Goal: Check status: Check status

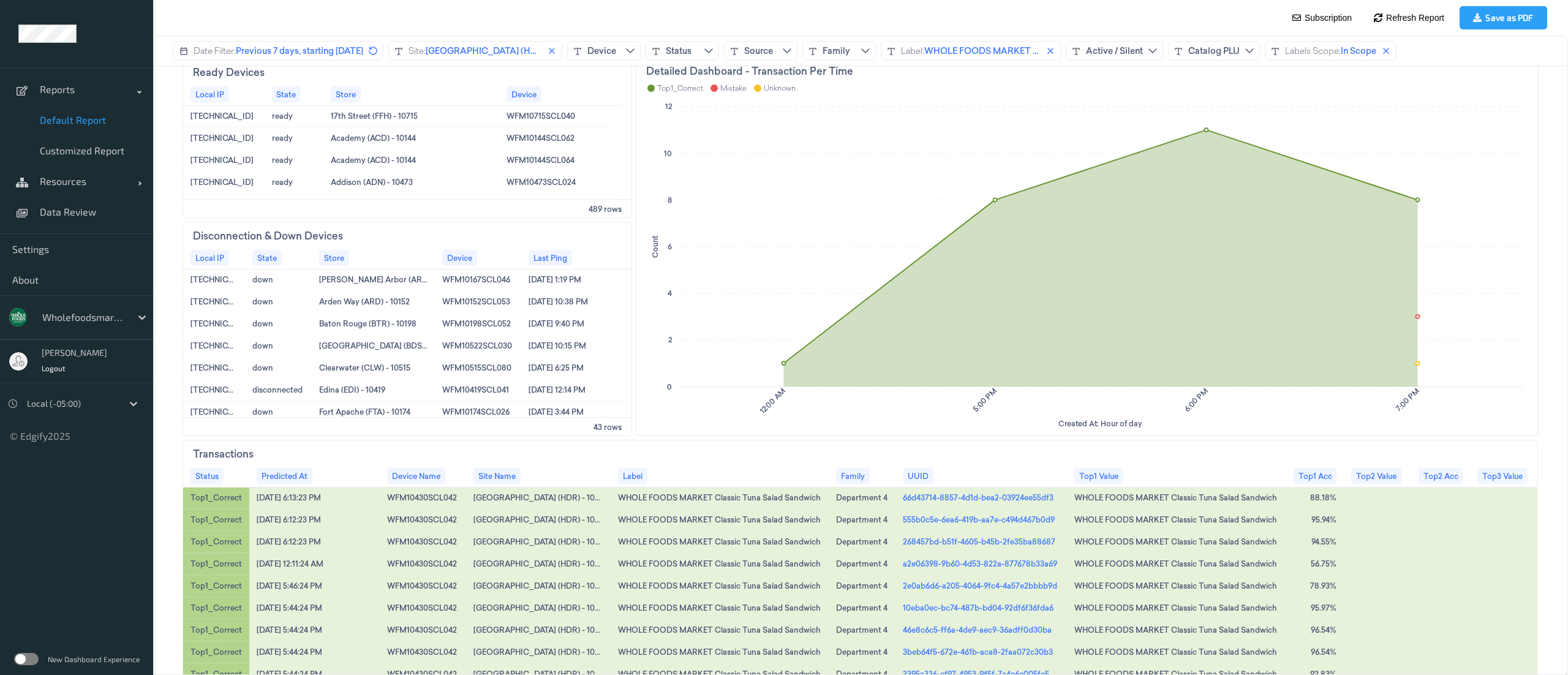
scroll to position [497, 0]
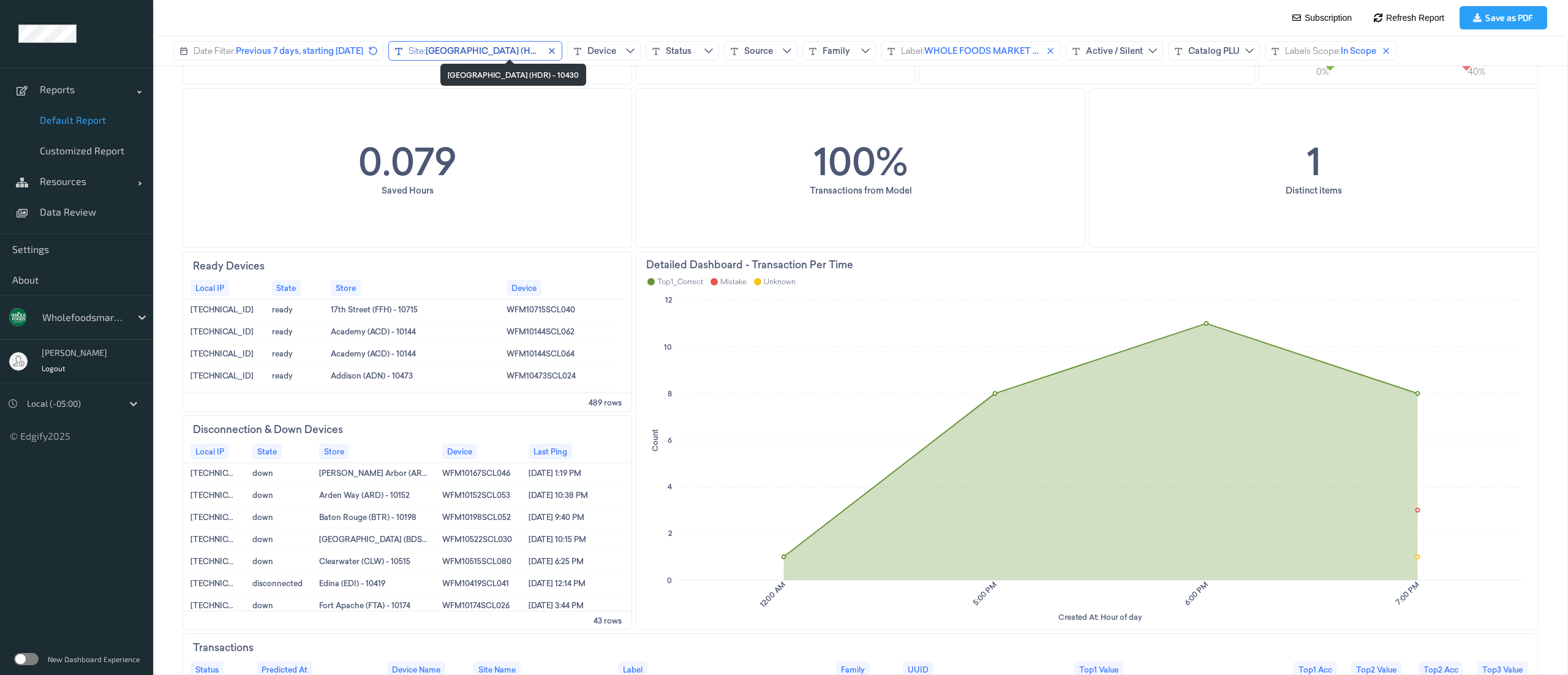
click at [515, 51] on span "[GEOGRAPHIC_DATA] (HDR) - 10430" at bounding box center [501, 51] width 152 height 13
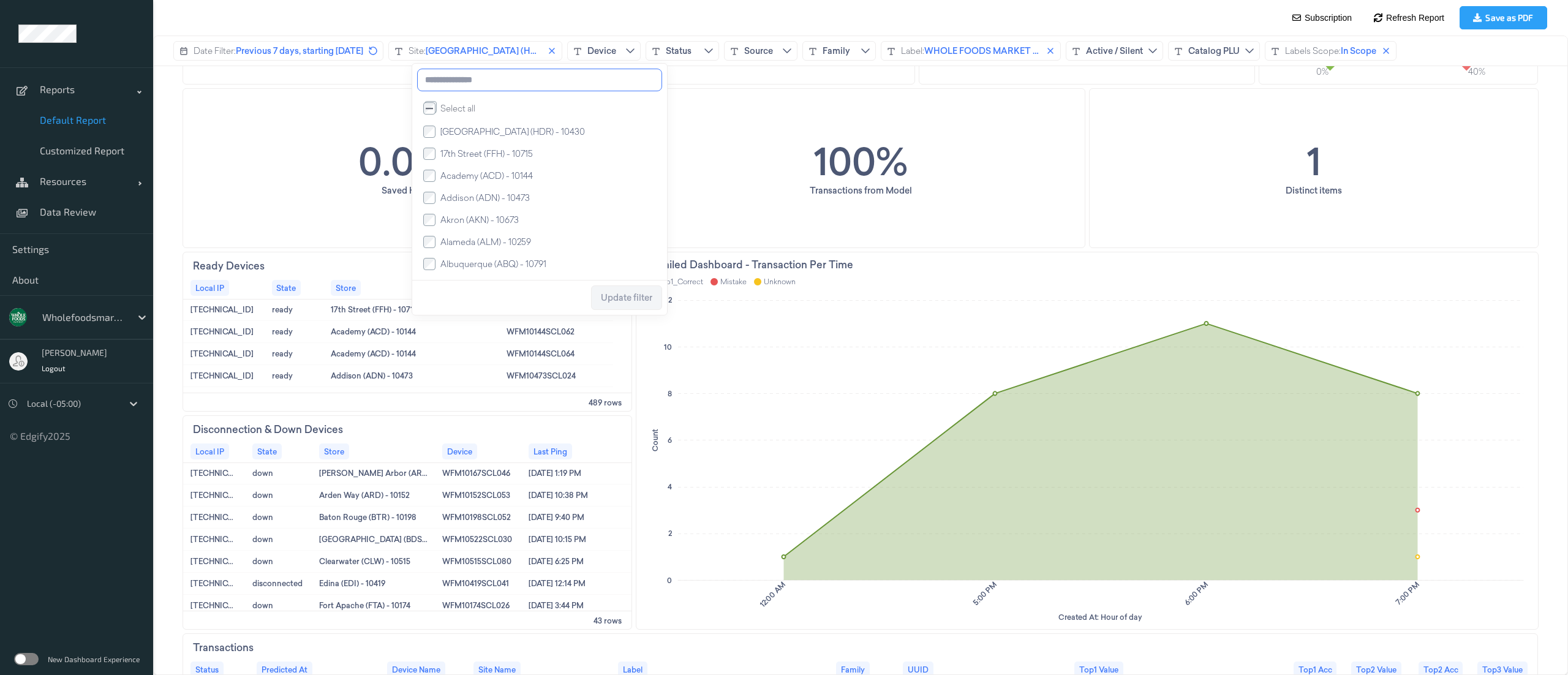
click at [488, 87] on input at bounding box center [539, 80] width 245 height 23
type input "***"
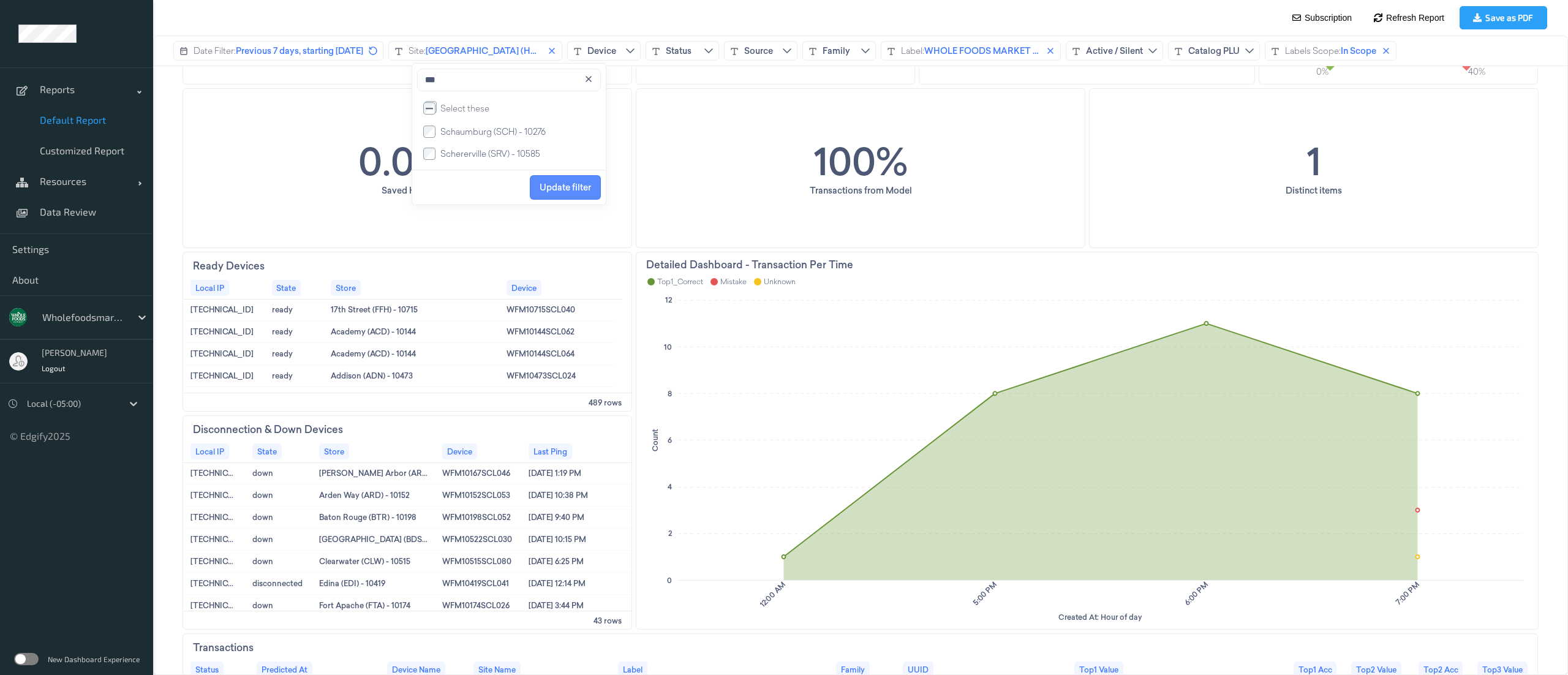
click at [581, 192] on span "Update filter" at bounding box center [565, 187] width 52 height 10
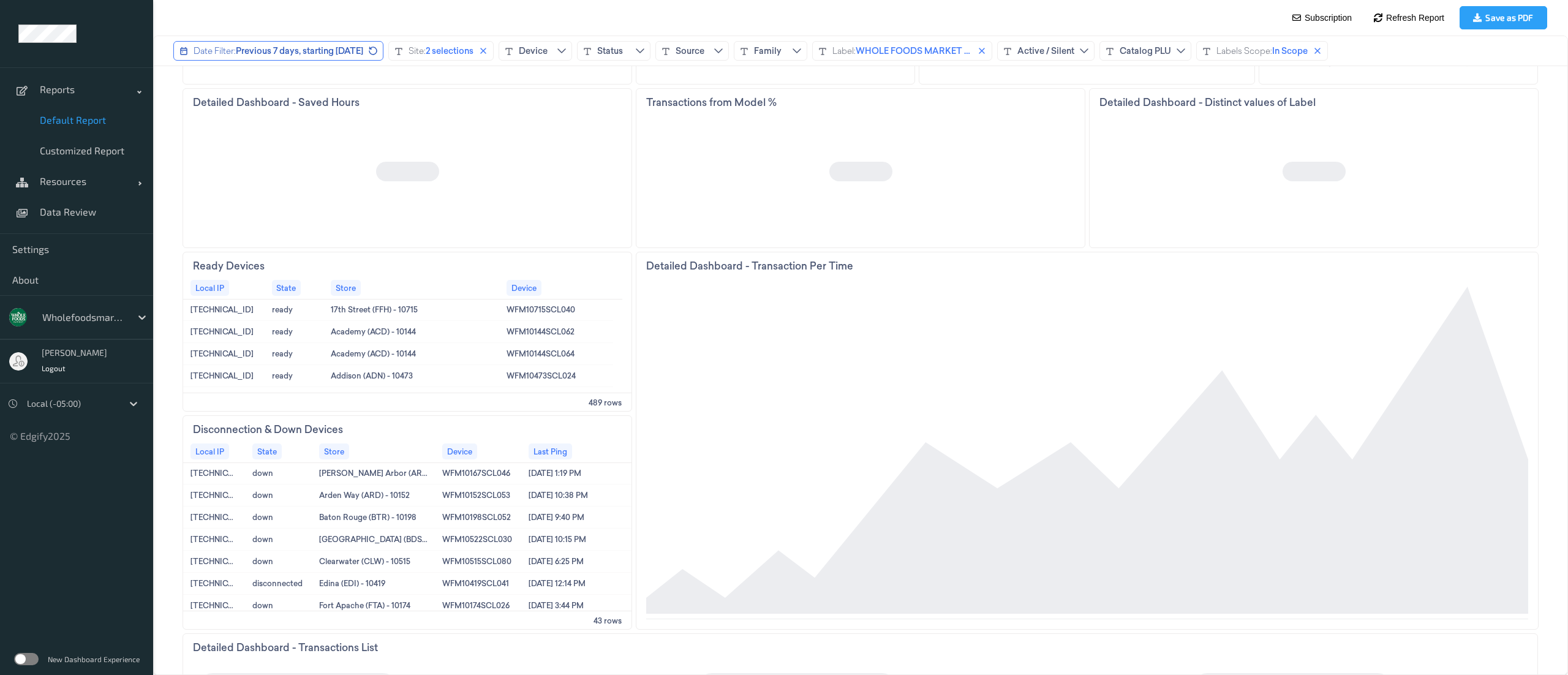
click at [304, 51] on span "Previous 7 days, starting [DATE]" at bounding box center [299, 51] width 127 height 13
click at [279, 136] on input "**" at bounding box center [261, 140] width 39 height 24
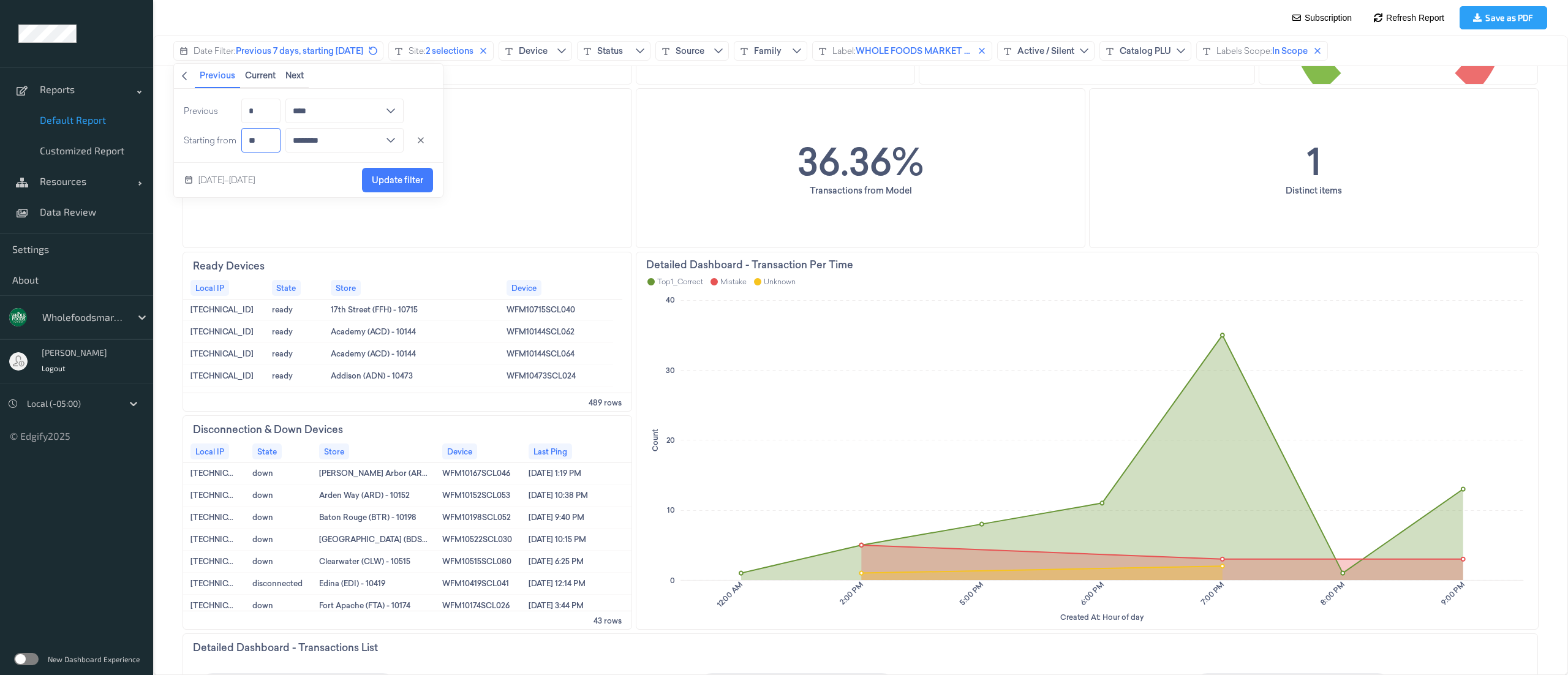
type input "**"
click at [292, 181] on div "[DATE]–[DATE] Update filter" at bounding box center [308, 180] width 269 height 34
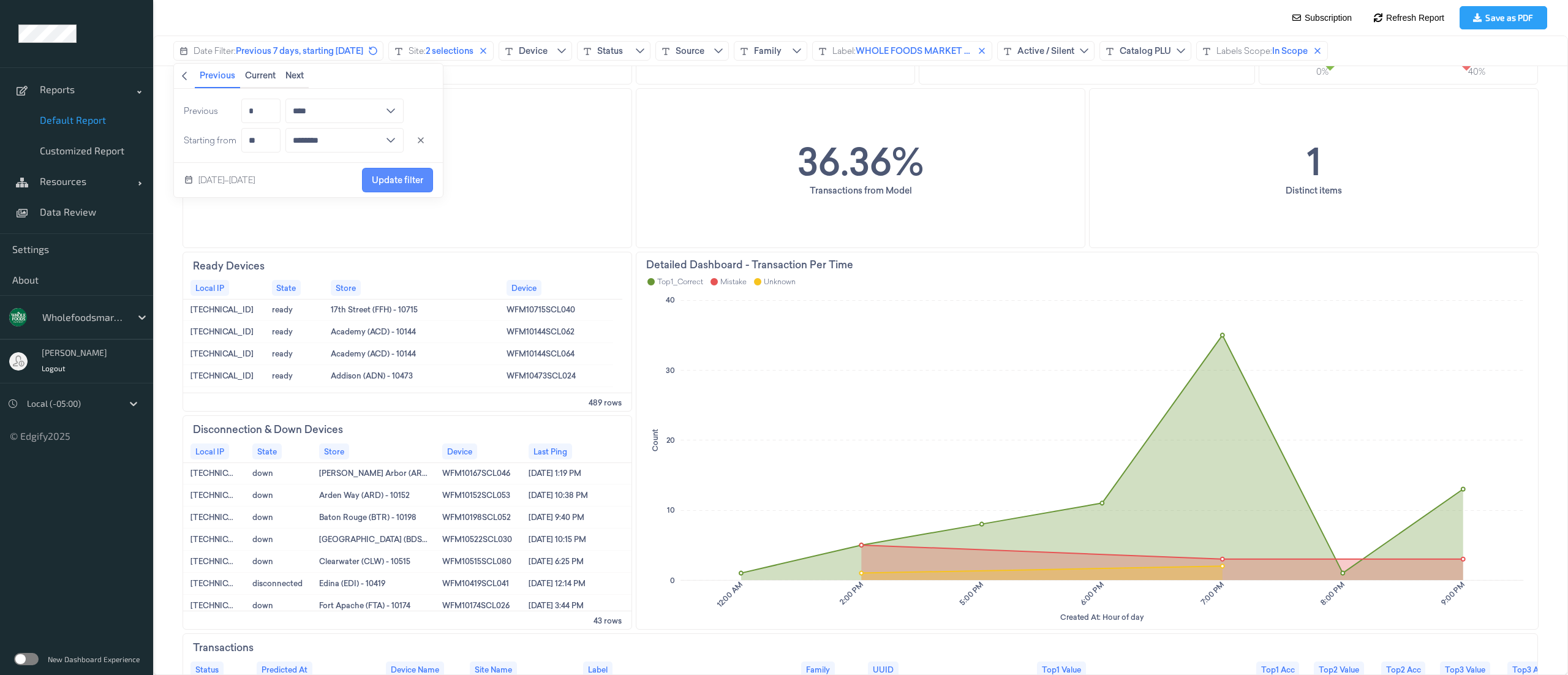
click at [400, 186] on span "Update filter" at bounding box center [398, 180] width 52 height 23
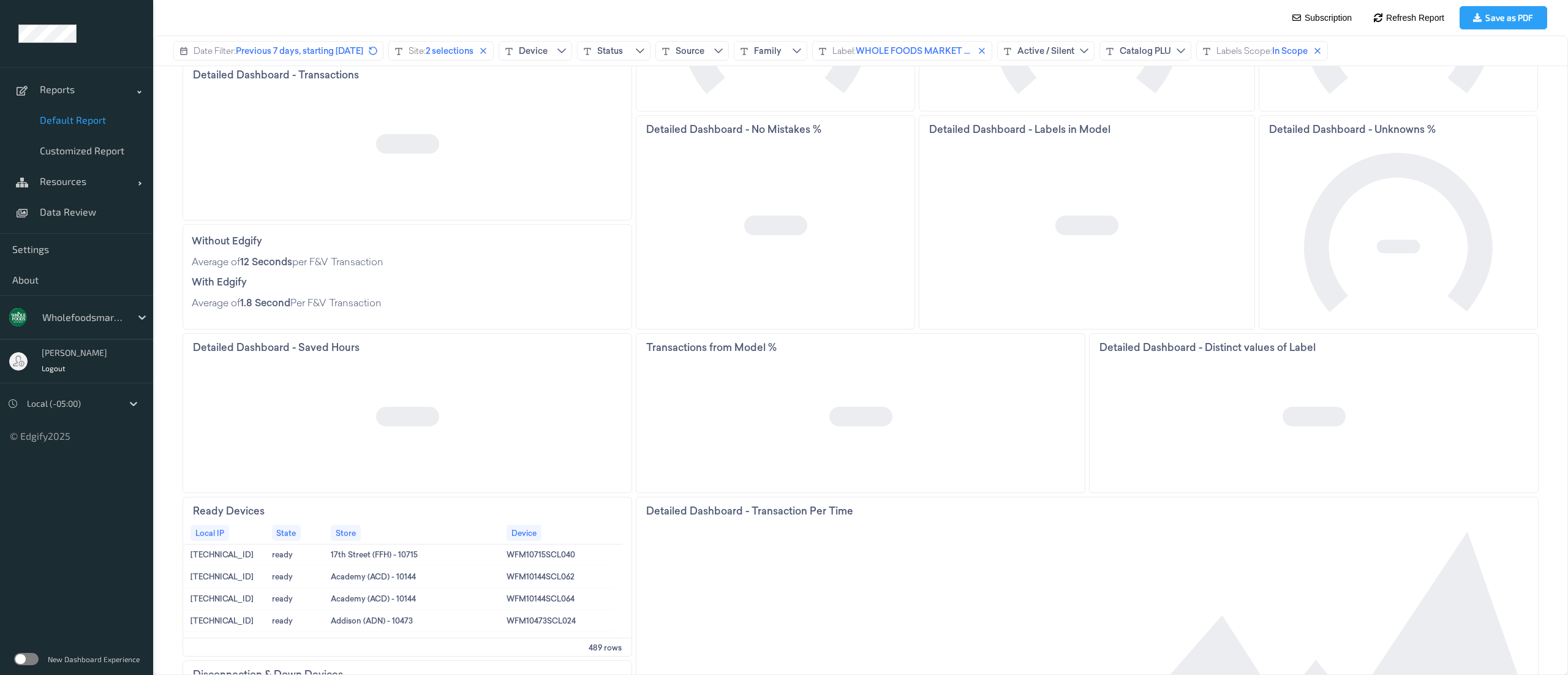
scroll to position [0, 0]
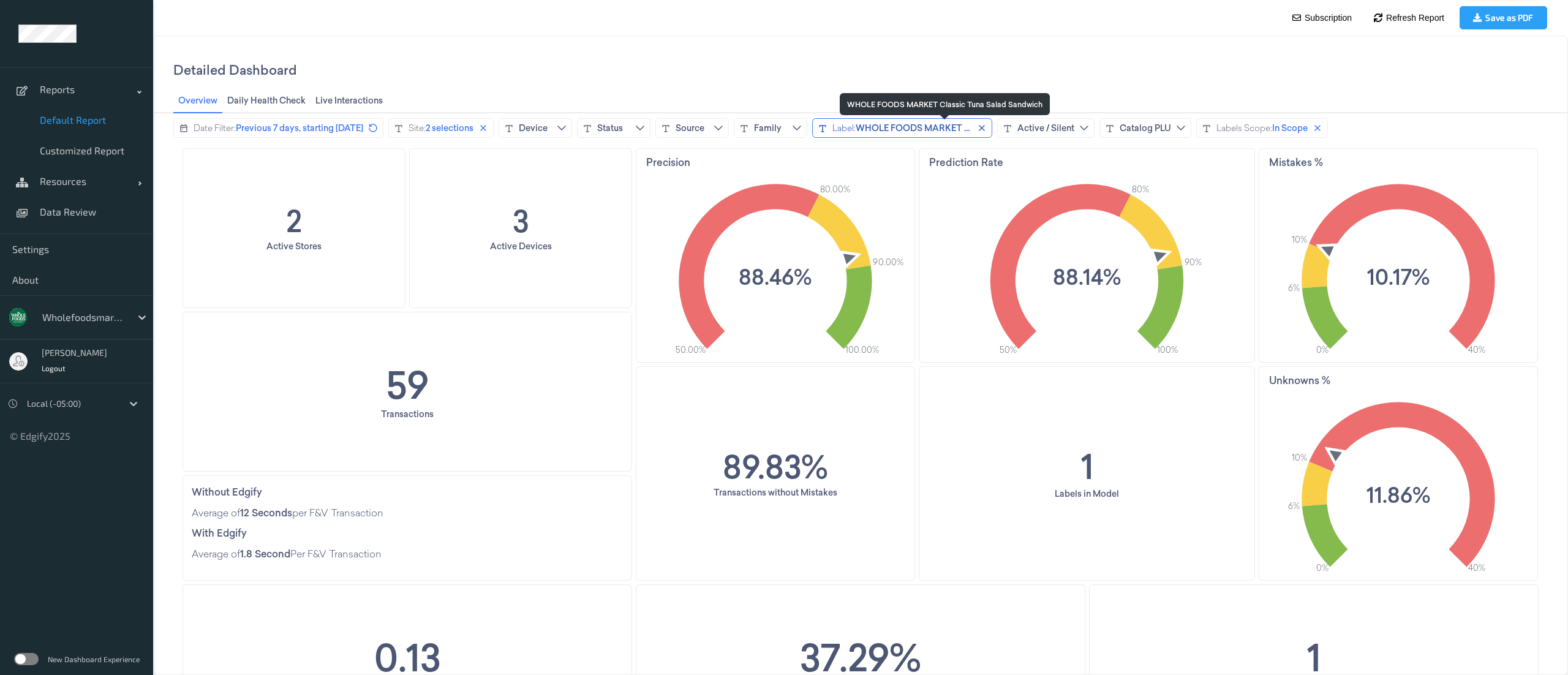
click at [918, 134] on span "WHOLE FOODS MARKET Classic Tuna Salad Sandwich" at bounding box center [968, 128] width 227 height 13
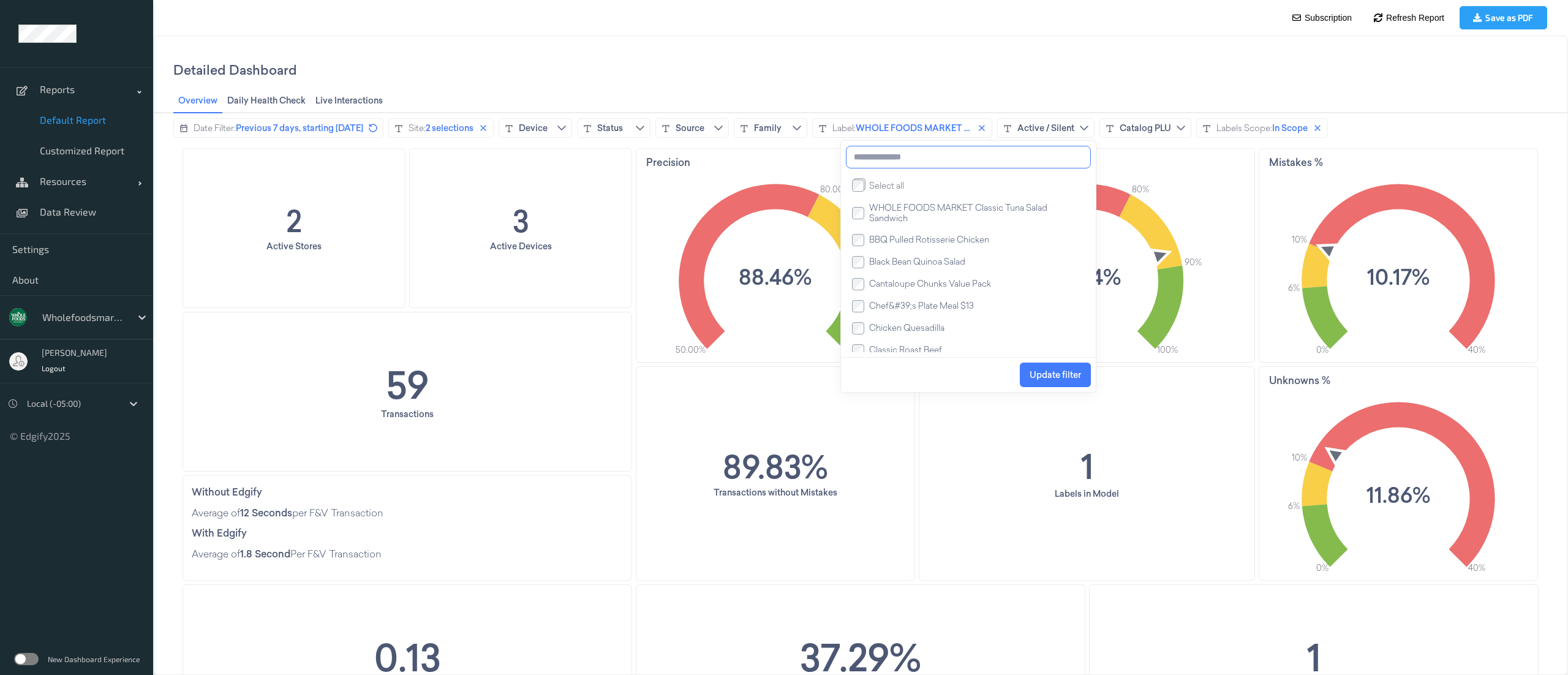
click at [890, 161] on input at bounding box center [968, 156] width 245 height 23
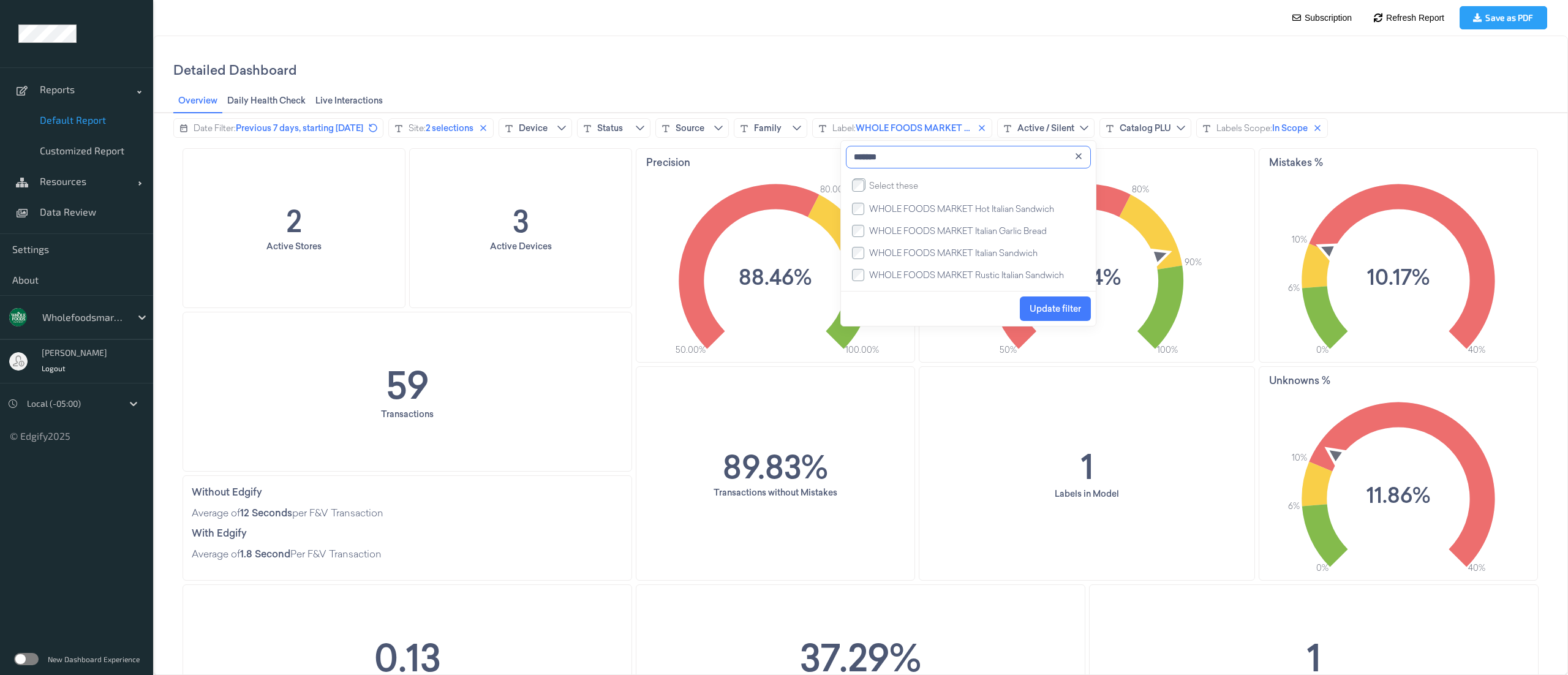
type input "*******"
click at [1041, 314] on span "Update filter" at bounding box center [1055, 309] width 52 height 10
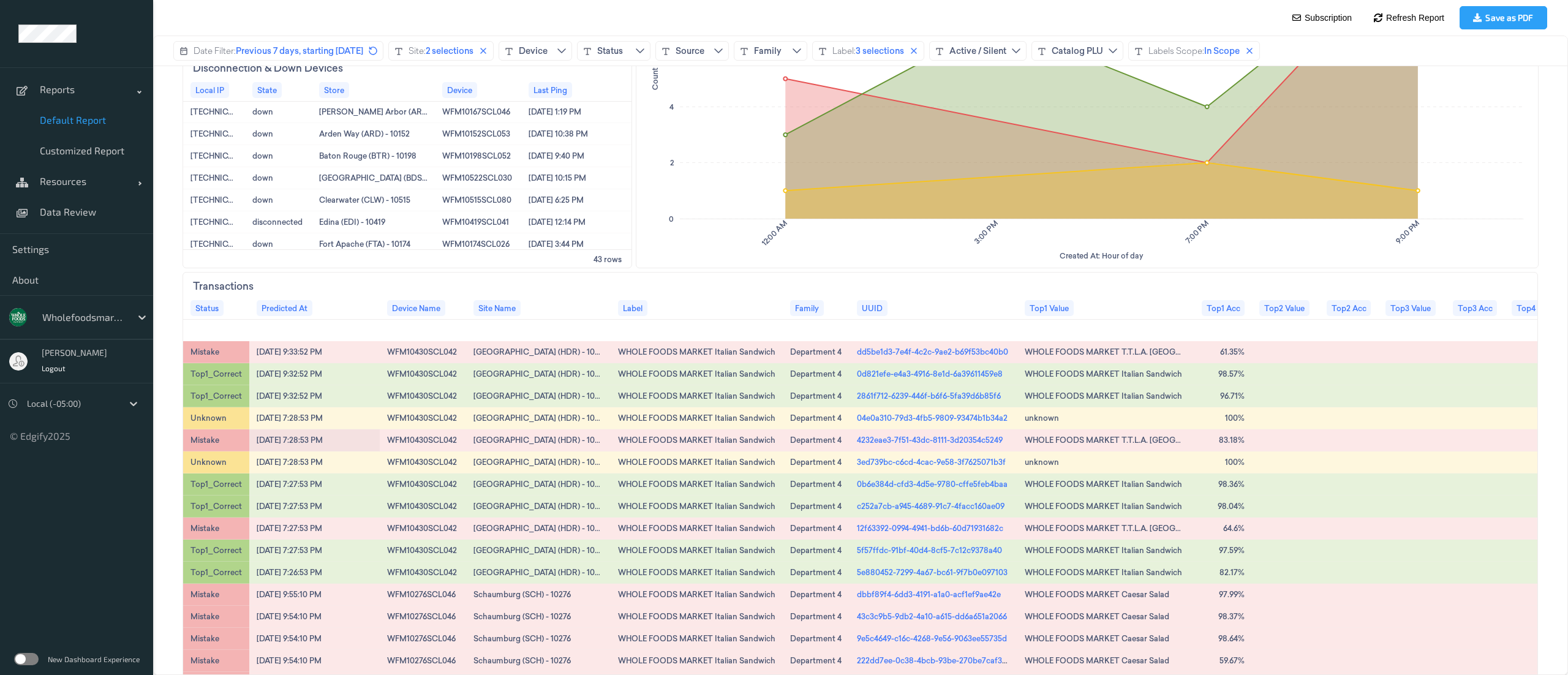
scroll to position [245, 0]
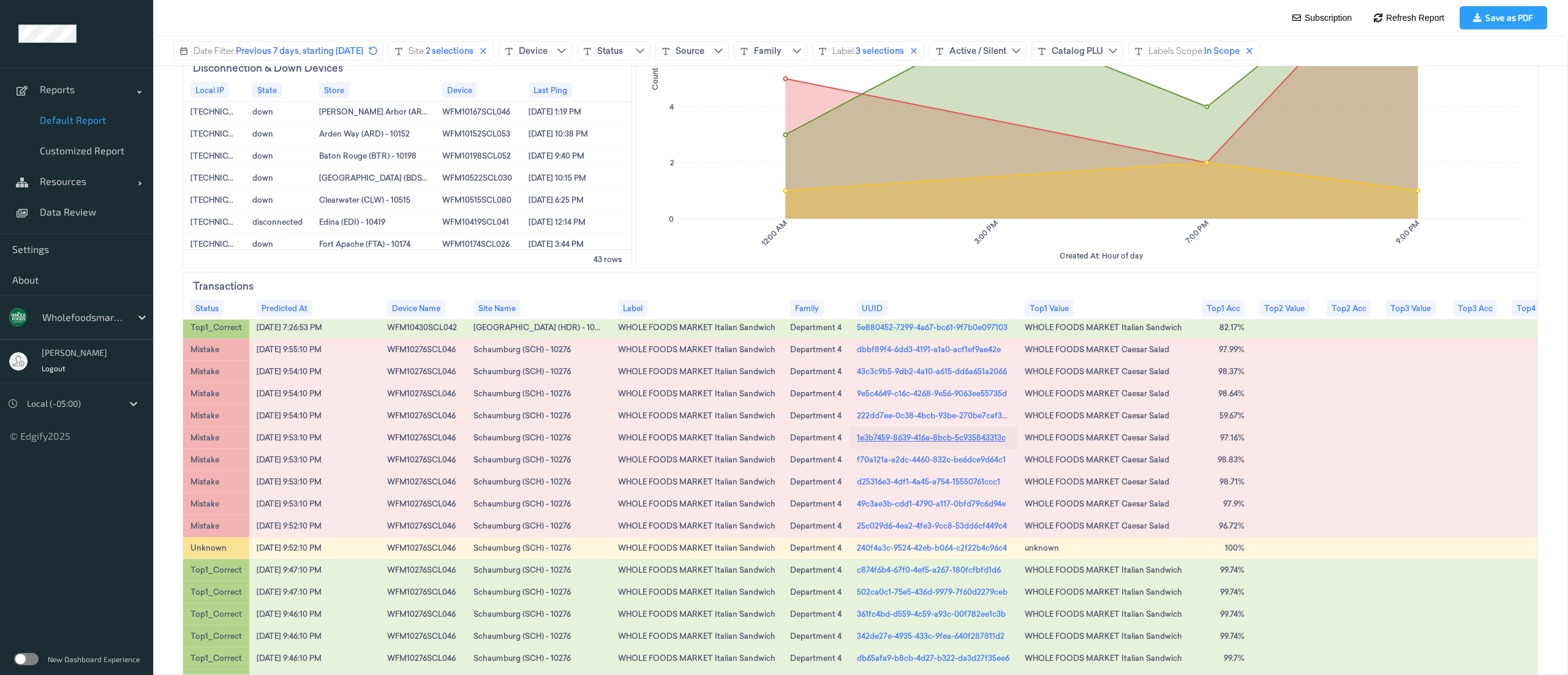
click at [910, 435] on link "1e3b7459-8639-416a-8bcb-5c935843313c" at bounding box center [931, 437] width 149 height 11
click at [916, 479] on link "d25316e3-4df1-4a45-a754-15550761ccc1" at bounding box center [928, 482] width 143 height 11
click at [958, 616] on link "361fc4bd-d559-4c59-a93c-00f782ee1c3b" at bounding box center [931, 614] width 149 height 11
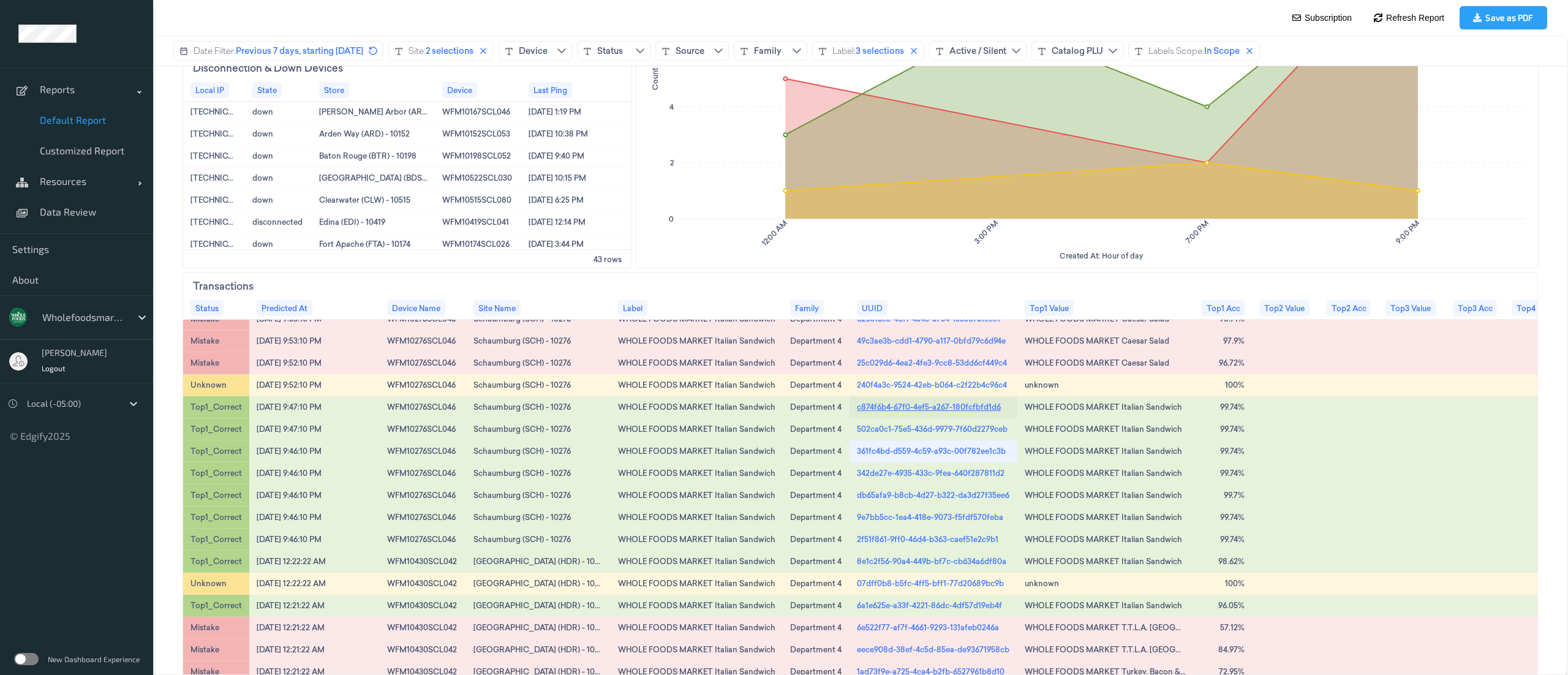
scroll to position [980, 0]
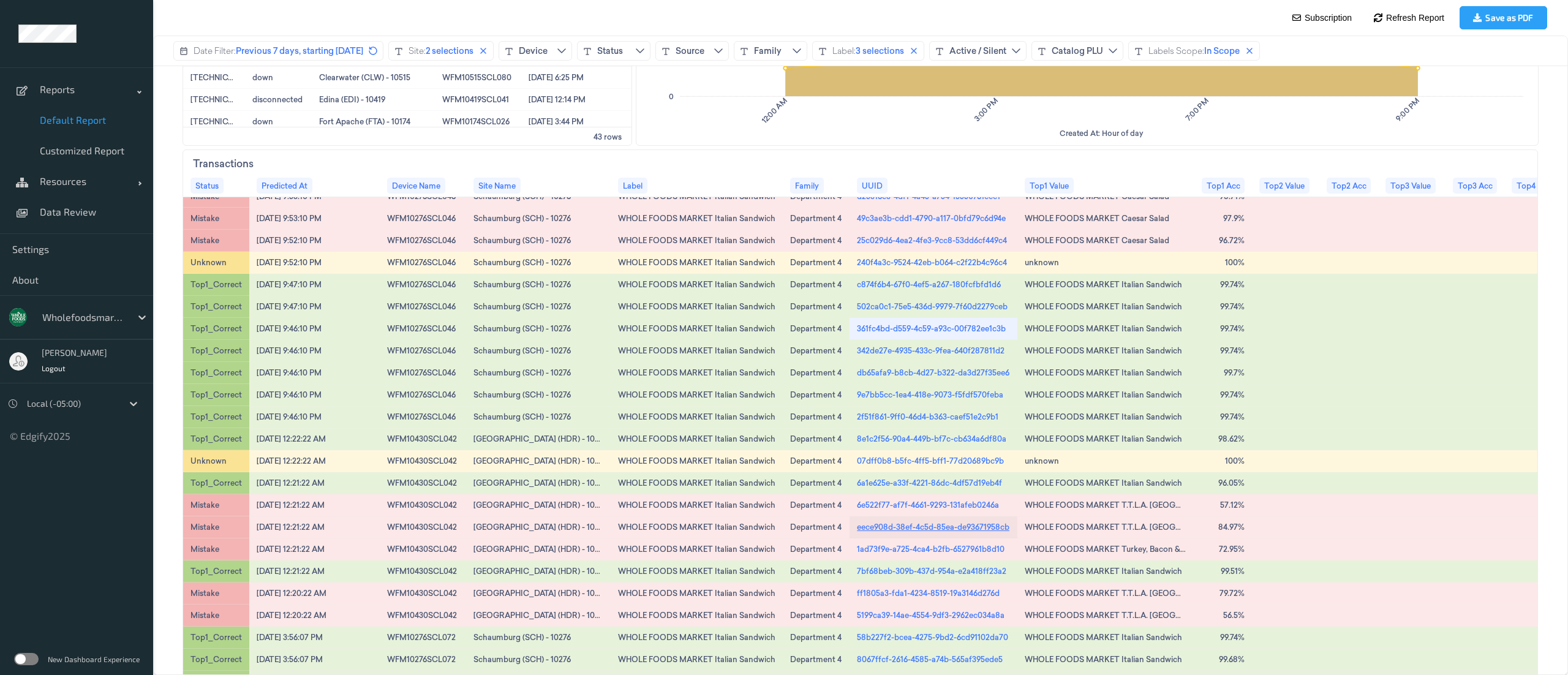
click at [886, 522] on link "eece908d-38ef-4c5d-85ea-de93671958cb" at bounding box center [933, 527] width 152 height 11
